Goal: Task Accomplishment & Management: Use online tool/utility

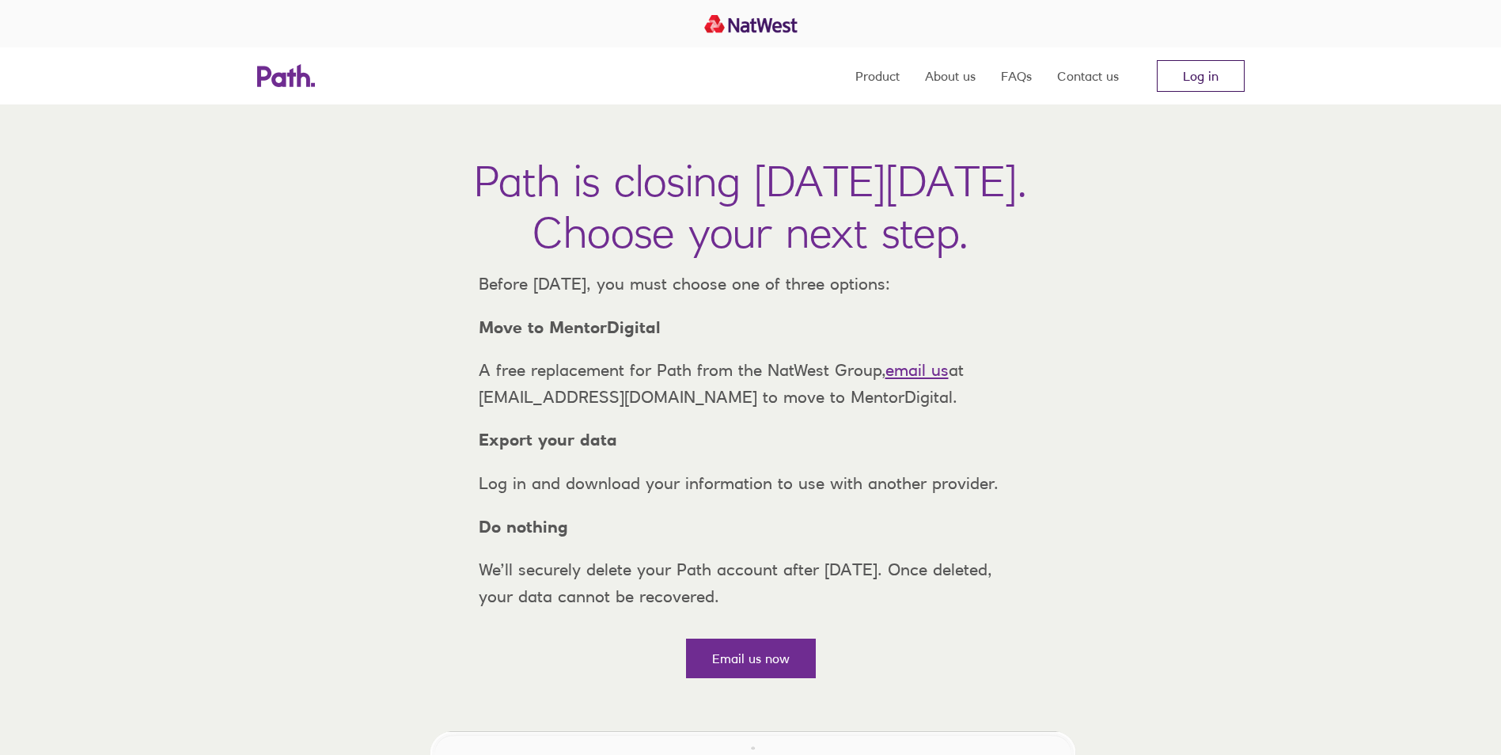
click at [1213, 78] on link "Log in" at bounding box center [1201, 76] width 88 height 32
click at [1216, 70] on link "Log in" at bounding box center [1201, 76] width 88 height 32
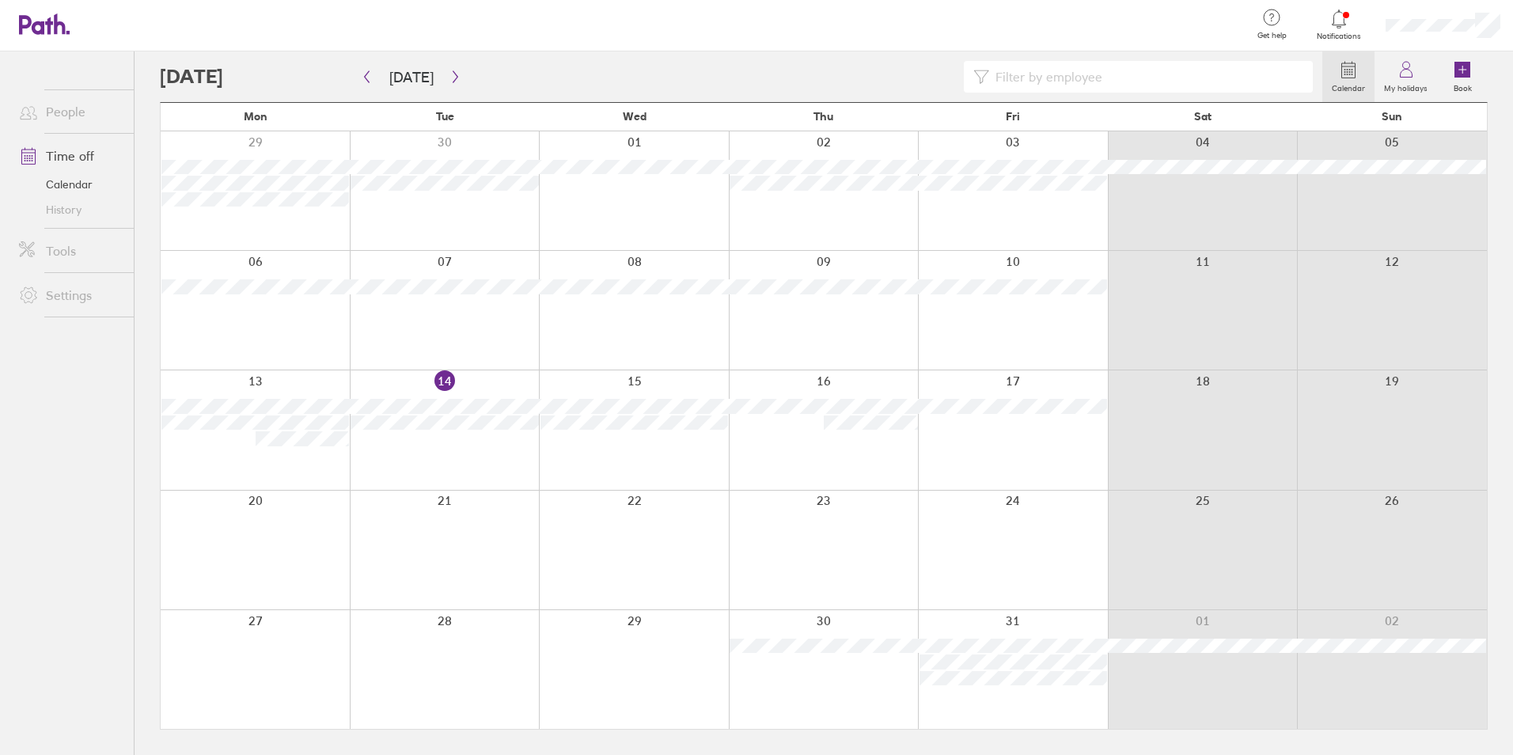
click at [282, 530] on div at bounding box center [255, 549] width 189 height 119
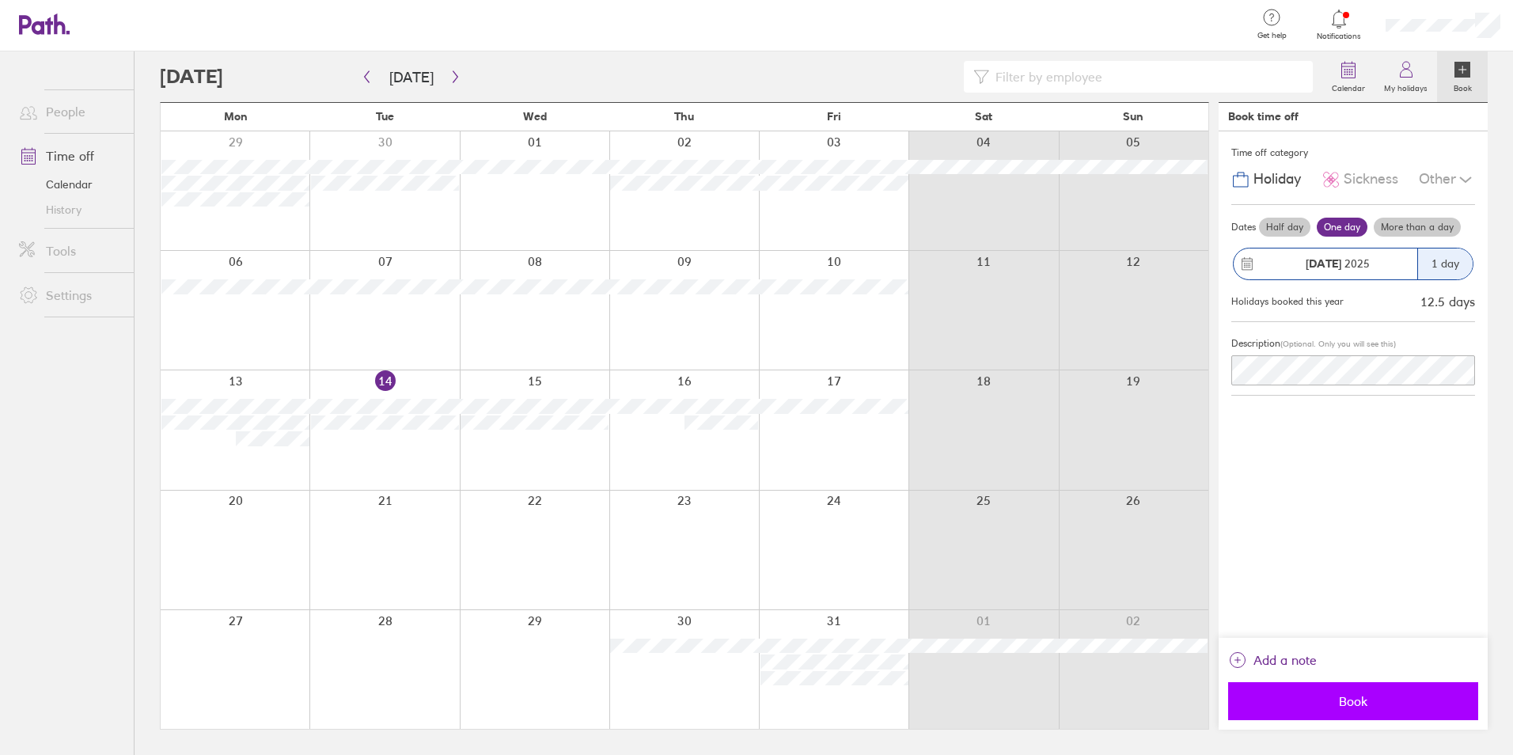
click at [1333, 699] on span "Book" at bounding box center [1353, 701] width 228 height 14
